Goal: Browse casually: Explore the website without a specific task or goal

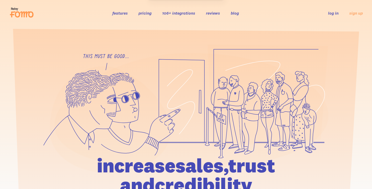
click at [167, 184] on h1 "increase sales, trust and credibility" at bounding box center [186, 175] width 236 height 39
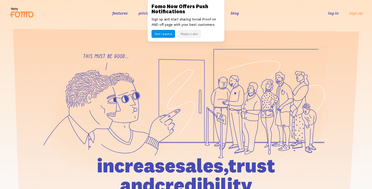
click at [272, 70] on icon at bounding box center [267, 96] width 120 height 102
click at [60, 107] on icon at bounding box center [110, 119] width 120 height 107
click at [126, 5] on header "features pricing 106+ integrations reviews blog log in sign up log in sign up" at bounding box center [186, 13] width 372 height 26
click at [30, 185] on div at bounding box center [186, 141] width 372 height 194
click at [260, 156] on icon at bounding box center [191, 111] width 274 height 116
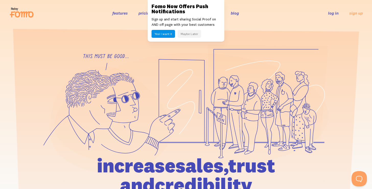
click at [198, 45] on icon at bounding box center [185, 108] width 285 height 129
click at [173, 89] on icon at bounding box center [191, 111] width 274 height 116
click at [134, 151] on icon at bounding box center [110, 119] width 120 height 107
click at [222, 16] on div "Fomo Now Offers Push Notifications Sign up and start sharing Social Proof on AN…" at bounding box center [185, 21] width 77 height 42
click at [208, 145] on icon at bounding box center [191, 111] width 274 height 116
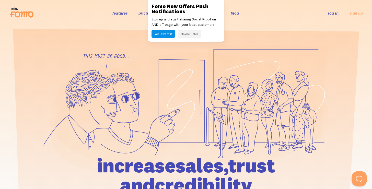
click at [132, 117] on icon at bounding box center [110, 119] width 120 height 107
click at [339, 25] on header "features pricing 106+ integrations reviews blog log in sign up log in sign up" at bounding box center [186, 13] width 372 height 26
click at [27, 151] on div at bounding box center [186, 141] width 372 height 194
click at [28, 174] on div at bounding box center [186, 141] width 372 height 194
click at [263, 178] on h1 "increase sales, trust and credibility" at bounding box center [186, 175] width 236 height 39
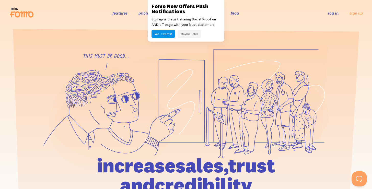
click at [28, 126] on div at bounding box center [186, 141] width 372 height 194
click at [222, 2] on div "Fomo Now Offers Push Notifications Sign up and start sharing Social Proof on AN…" at bounding box center [185, 21] width 77 height 42
click at [126, 179] on h1 "increase sales, trust and credibility" at bounding box center [186, 175] width 236 height 39
click at [248, 182] on h1 "increase sales, trust and credibility" at bounding box center [186, 175] width 236 height 39
click at [278, 83] on icon at bounding box center [267, 96] width 120 height 102
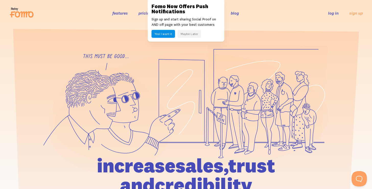
click at [88, 38] on section at bounding box center [186, 134] width 372 height 216
click at [141, 97] on icon at bounding box center [110, 119] width 120 height 107
click at [111, 73] on icon at bounding box center [110, 119] width 120 height 107
click at [138, 51] on icon at bounding box center [185, 108] width 285 height 129
click at [235, 58] on icon at bounding box center [267, 96] width 120 height 102
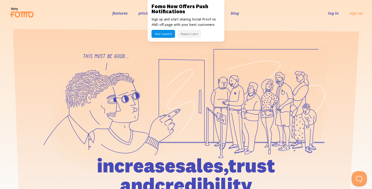
click at [113, 39] on section at bounding box center [186, 134] width 372 height 216
click at [196, 127] on icon at bounding box center [191, 111] width 274 height 116
